Goal: Navigation & Orientation: Find specific page/section

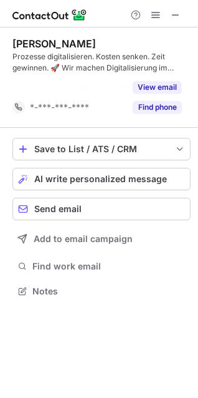
scroll to position [263, 198]
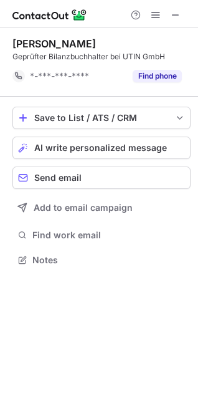
scroll to position [251, 198]
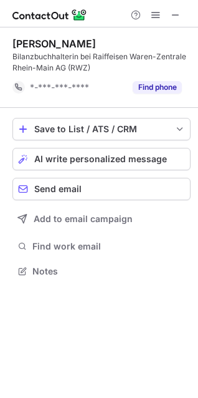
scroll to position [263, 198]
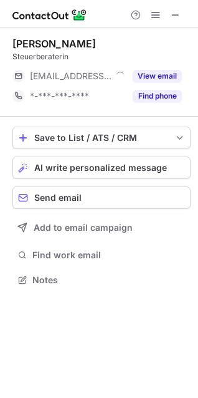
scroll to position [271, 198]
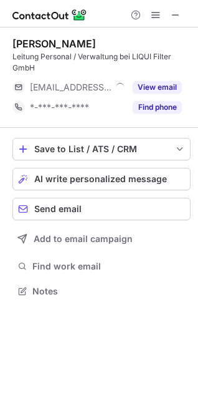
scroll to position [283, 198]
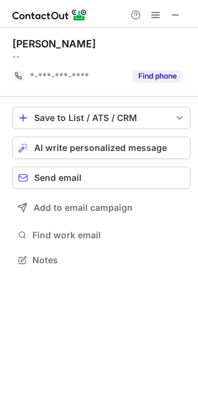
scroll to position [251, 198]
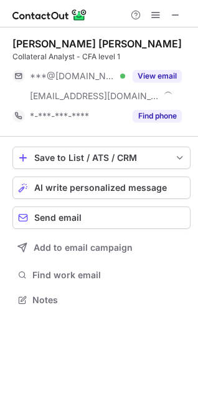
scroll to position [291, 198]
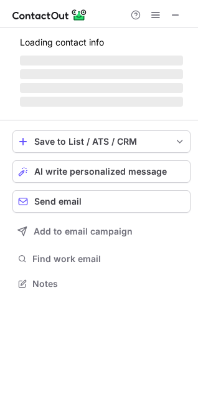
scroll to position [271, 198]
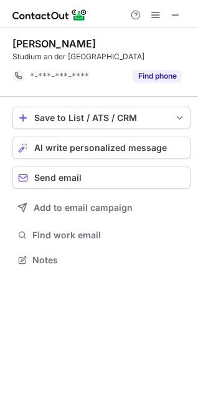
scroll to position [263, 198]
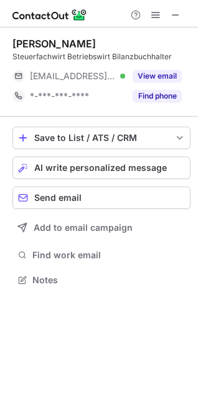
scroll to position [271, 198]
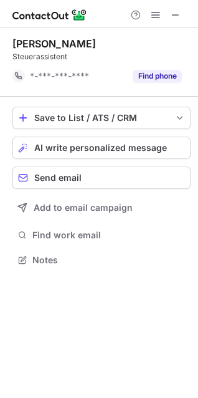
scroll to position [251, 198]
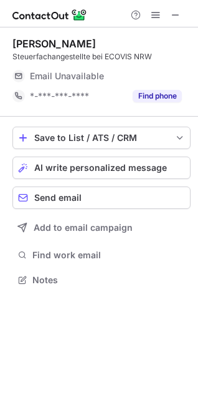
scroll to position [271, 198]
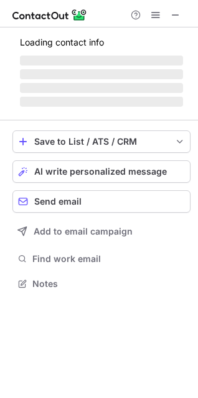
scroll to position [271, 198]
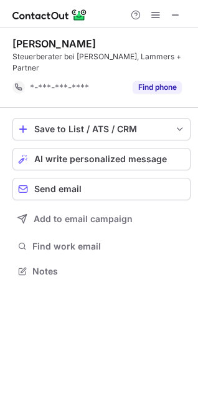
scroll to position [251, 198]
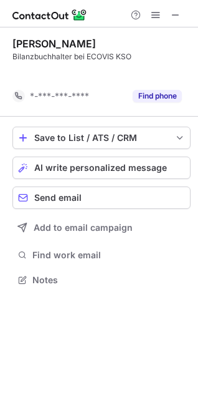
scroll to position [251, 198]
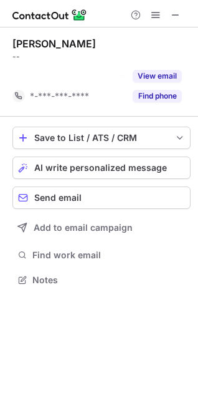
scroll to position [251, 198]
